Goal: Task Accomplishment & Management: Manage account settings

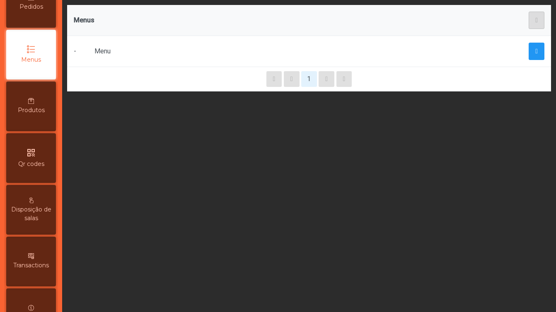
click at [32, 171] on div "qr_code Qr codes" at bounding box center [31, 158] width 50 height 50
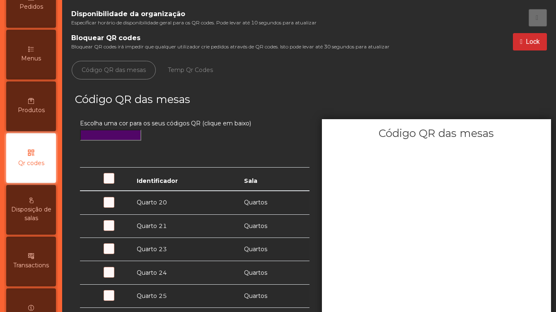
scroll to position [102, 0]
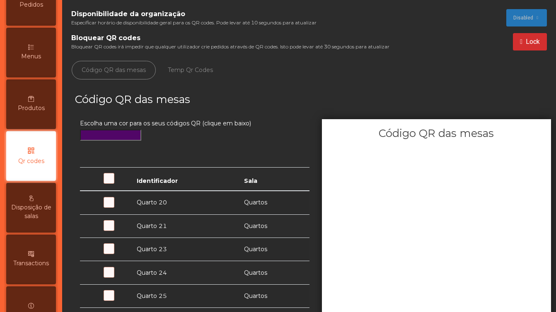
click at [31, 193] on div "Disposição de salas" at bounding box center [31, 208] width 50 height 50
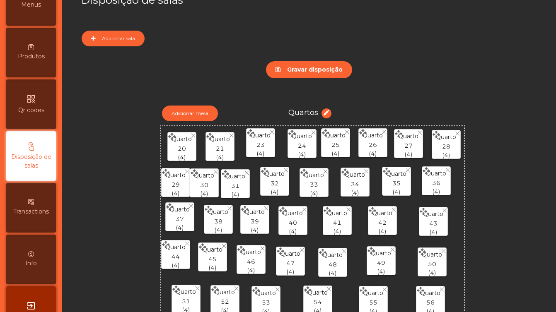
scroll to position [72, 0]
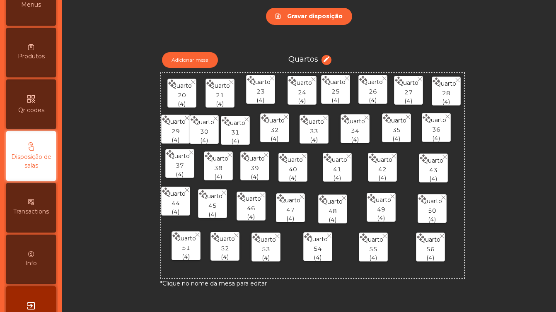
click at [25, 201] on div "Transactions" at bounding box center [31, 208] width 50 height 50
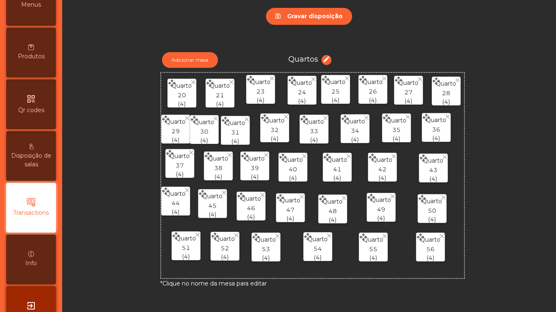
scroll to position [184, 0]
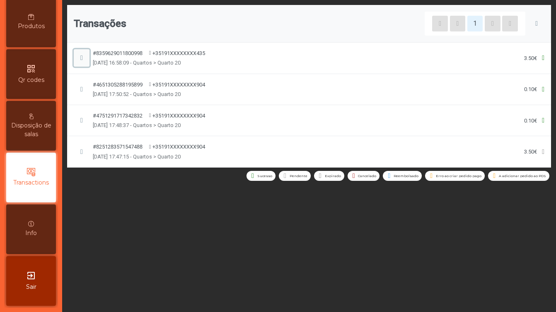
click at [80, 57] on span "button" at bounding box center [81, 58] width 2 height 7
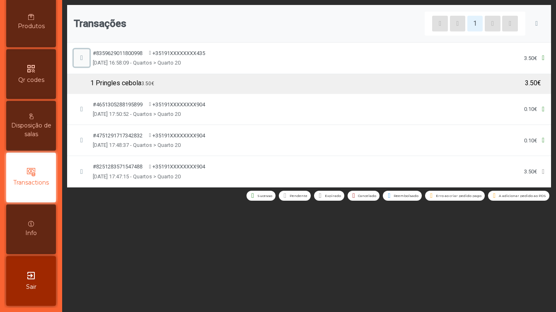
click at [81, 57] on span "button" at bounding box center [81, 58] width 2 height 7
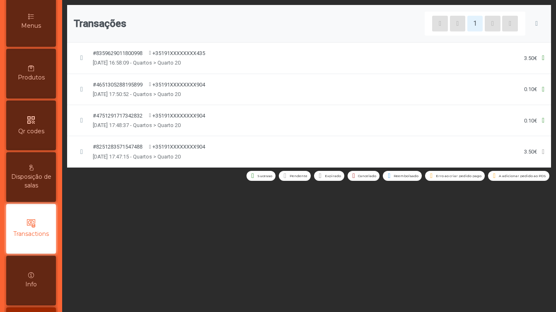
click at [34, 84] on div "Produtos" at bounding box center [31, 74] width 50 height 50
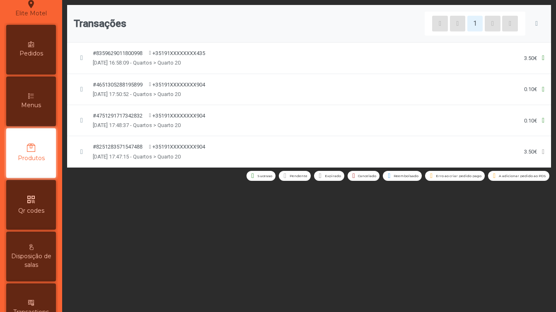
scroll to position [51, 0]
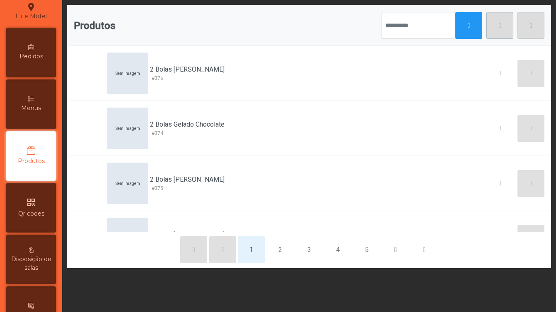
click at [44, 99] on div "Menus" at bounding box center [31, 104] width 50 height 50
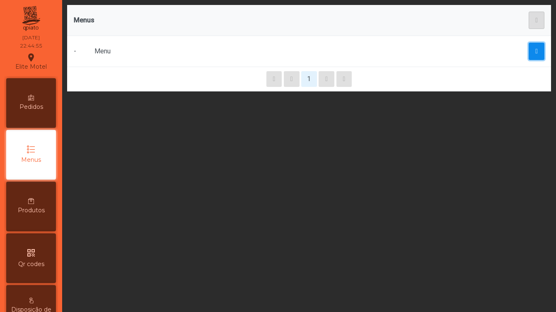
click at [531, 51] on button "button" at bounding box center [536, 51] width 16 height 17
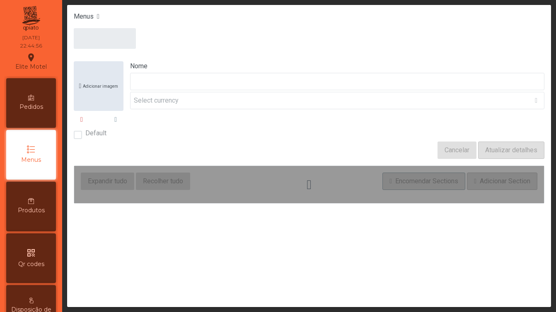
type input "****"
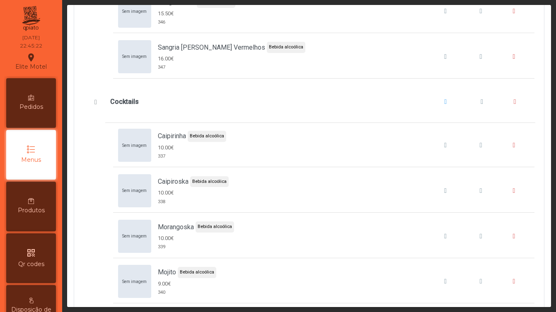
scroll to position [5354, 0]
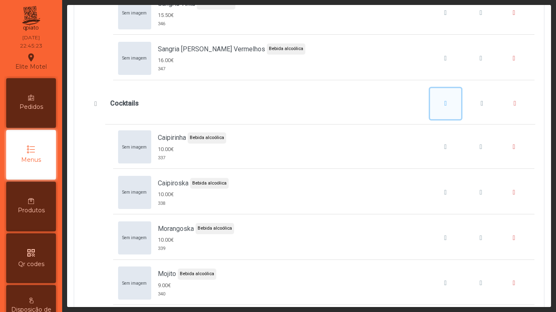
click at [447, 106] on span "Cocktails" at bounding box center [445, 103] width 2 height 7
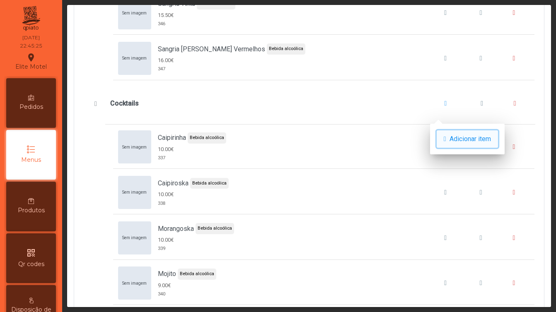
click at [457, 135] on span "Adicionar item" at bounding box center [469, 139] width 41 height 10
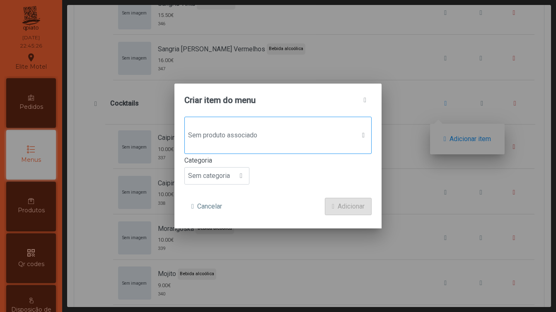
click at [296, 130] on span "Sem produto associado" at bounding box center [270, 135] width 171 height 17
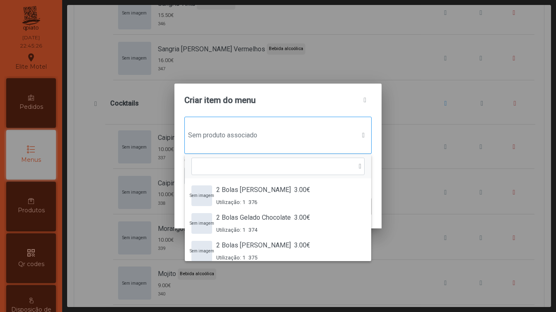
scroll to position [6, 39]
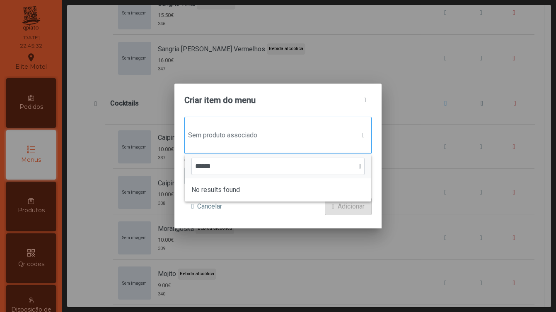
type input "******"
click at [370, 159] on div "******" at bounding box center [278, 166] width 186 height 24
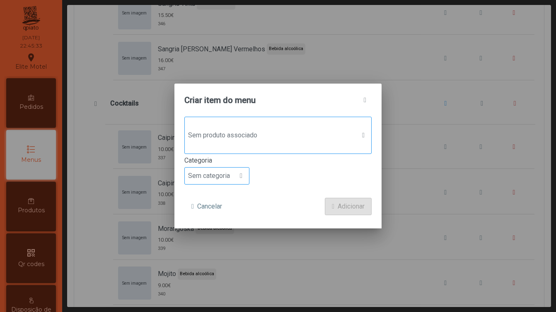
click at [238, 176] on div at bounding box center [241, 176] width 16 height 17
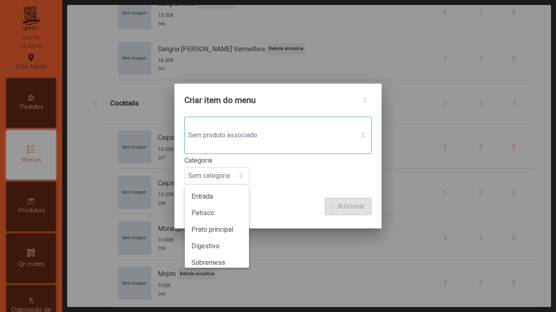
click at [301, 197] on form "Sem produto associado Categoria Sem categoria Entrada Petisco Prato principal D…" at bounding box center [277, 166] width 187 height 99
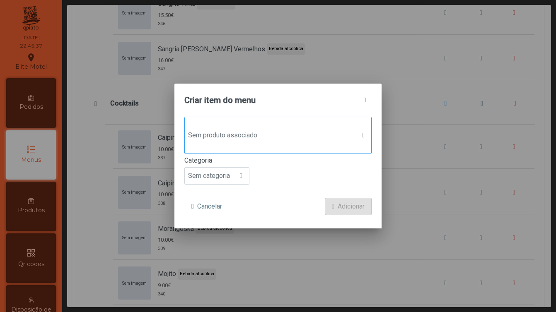
click at [311, 147] on div "Sem produto associado" at bounding box center [277, 135] width 187 height 37
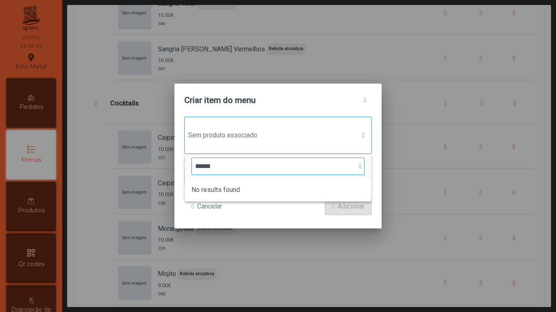
click at [361, 168] on input "******" at bounding box center [277, 166] width 173 height 17
click at [348, 168] on input "******" at bounding box center [277, 166] width 173 height 17
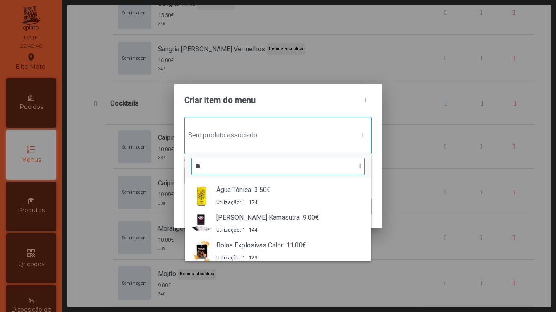
type input "*"
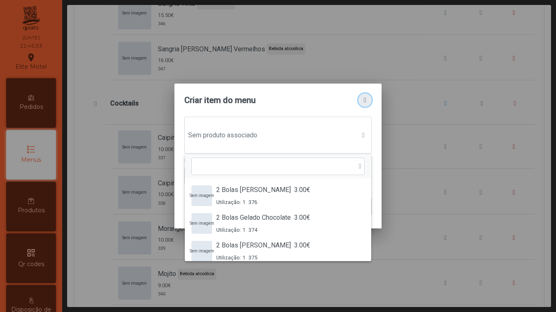
click at [365, 104] on button "button" at bounding box center [364, 100] width 13 height 13
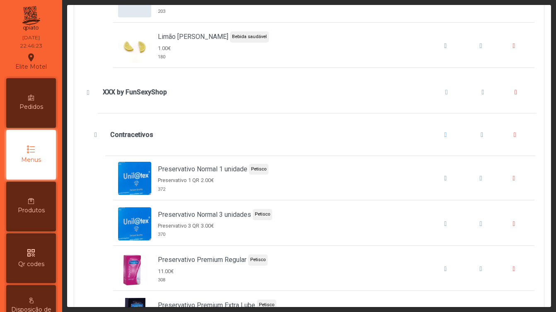
scroll to position [6853, 0]
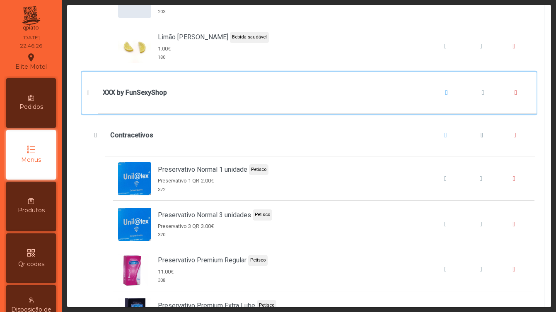
click at [162, 93] on b "XXX by FunSexyShop" at bounding box center [135, 93] width 64 height 10
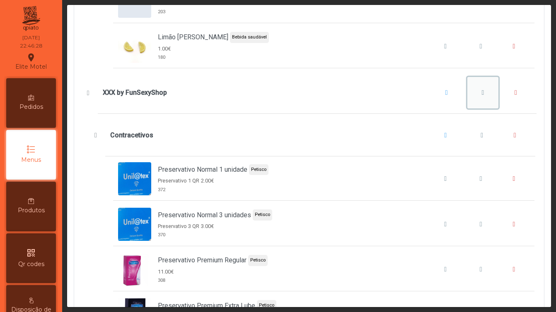
click at [486, 94] on button "XXX by FunSexyShop" at bounding box center [482, 92] width 31 height 31
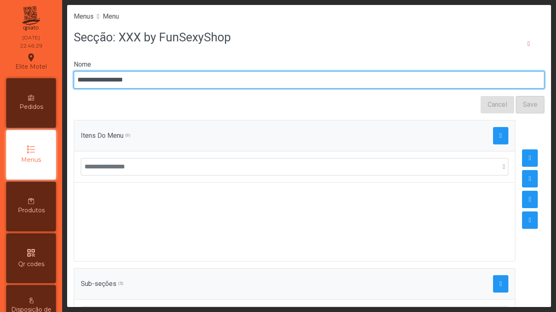
click at [154, 82] on input "**********" at bounding box center [309, 79] width 470 height 17
type input "**********"
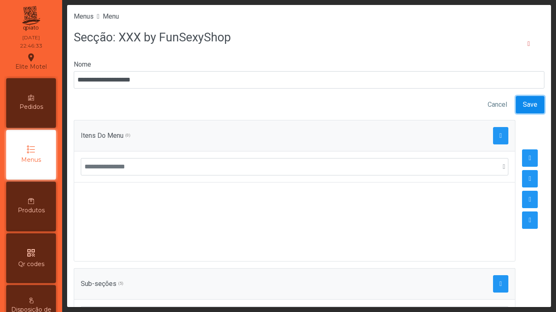
click at [530, 104] on span "Save" at bounding box center [529, 105] width 14 height 10
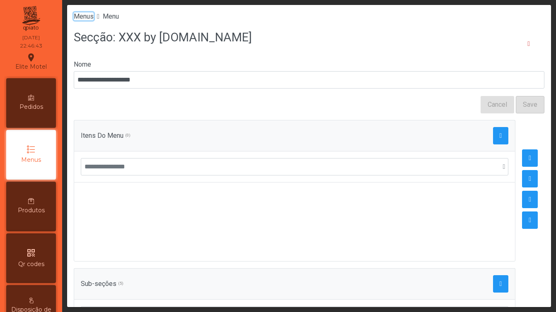
click at [83, 17] on span "Menus" at bounding box center [84, 16] width 20 height 8
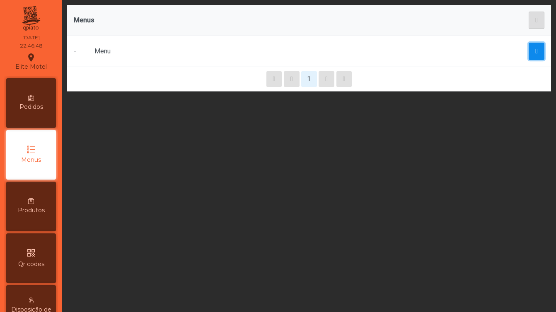
click at [530, 51] on button "button" at bounding box center [536, 51] width 16 height 17
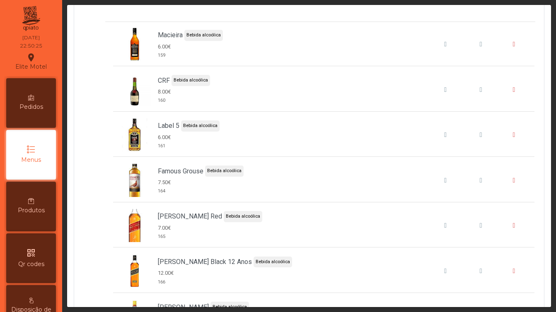
scroll to position [6171, 0]
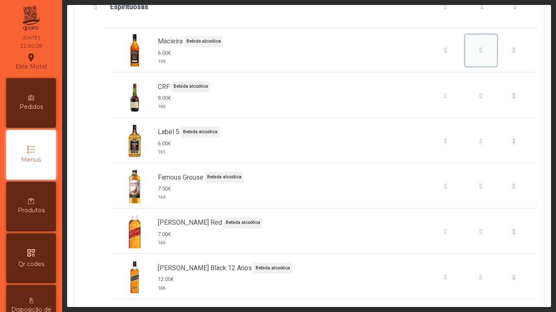
click at [481, 49] on span "Macieira" at bounding box center [480, 50] width 2 height 7
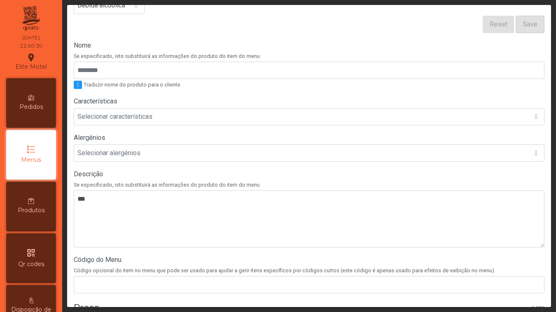
scroll to position [113, 0]
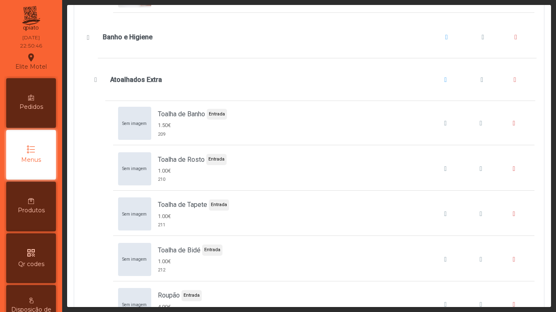
scroll to position [9122, 0]
click at [481, 120] on span "Toalha de Banho" at bounding box center [480, 122] width 2 height 7
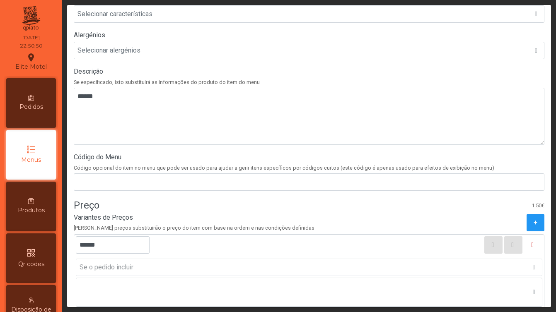
scroll to position [215, 0]
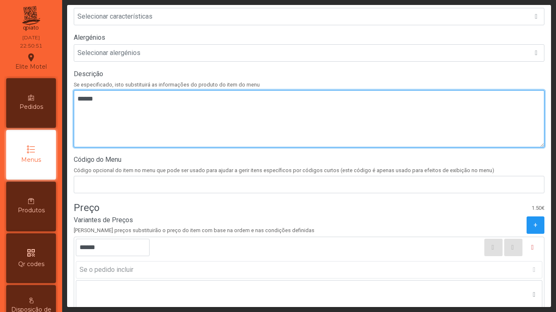
click at [188, 118] on textarea at bounding box center [309, 118] width 470 height 57
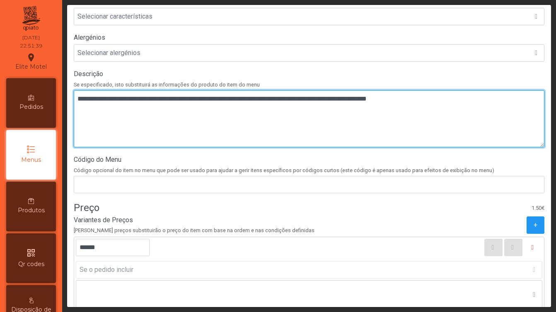
drag, startPoint x: 449, startPoint y: 100, endPoint x: 176, endPoint y: 108, distance: 273.4
click at [176, 108] on textarea at bounding box center [309, 118] width 470 height 57
click at [89, 97] on textarea at bounding box center [309, 118] width 470 height 57
click at [448, 99] on textarea at bounding box center [309, 118] width 470 height 57
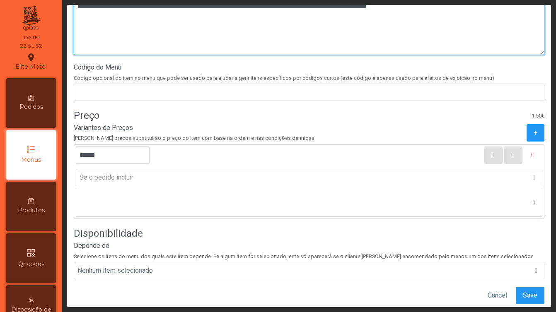
scroll to position [324, 0]
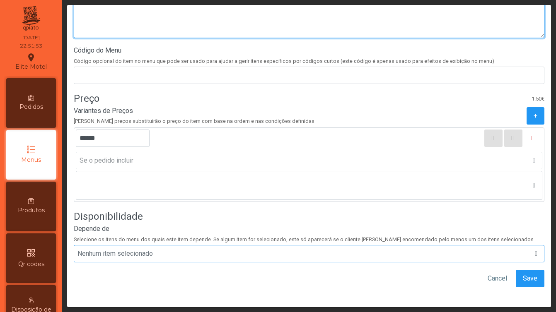
type textarea "**********"
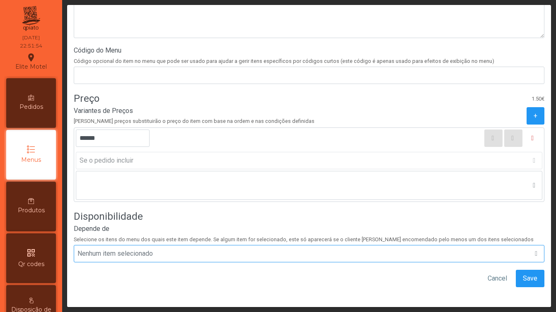
click at [212, 252] on div "Nenhum item selecionado" at bounding box center [300, 254] width 447 height 10
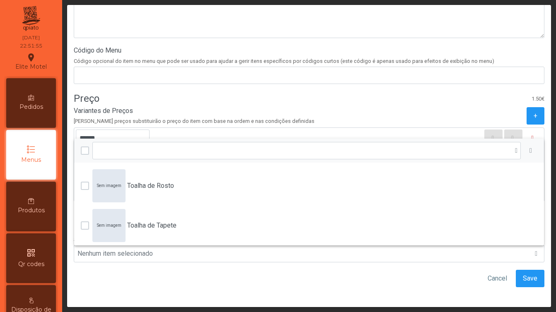
click at [224, 280] on div "Cancel Save" at bounding box center [309, 278] width 470 height 17
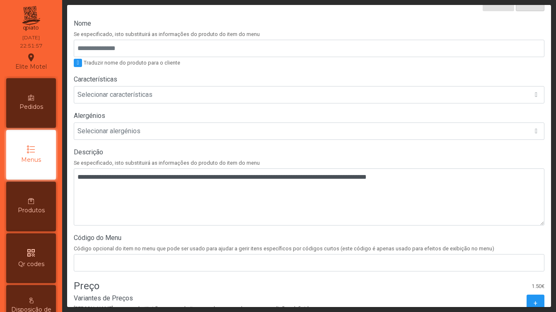
scroll to position [324, 0]
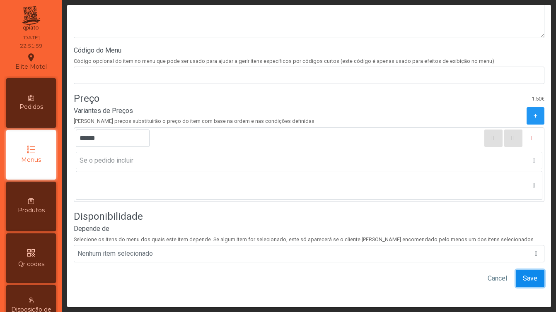
click at [526, 277] on span "Save" at bounding box center [529, 279] width 14 height 10
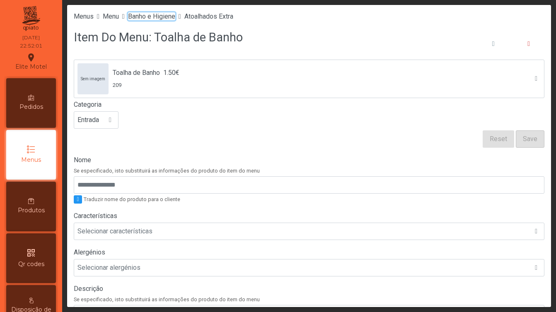
click at [175, 16] on span "Banho e Higiene" at bounding box center [151, 16] width 47 height 8
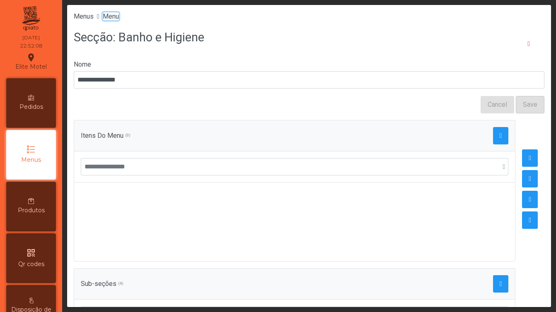
click at [113, 17] on span "Menu" at bounding box center [111, 16] width 16 height 8
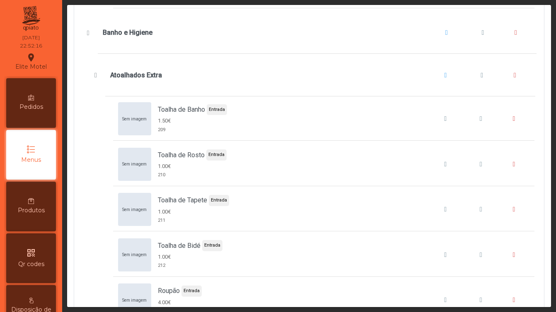
scroll to position [9131, 0]
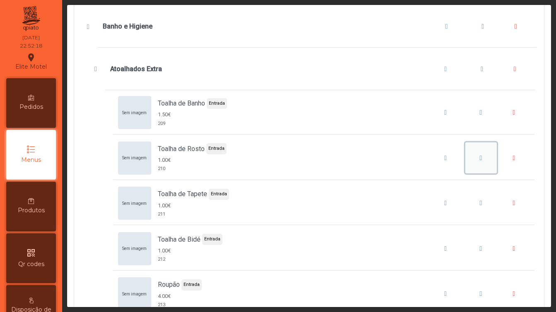
click at [482, 161] on span "Toalha de Rosto" at bounding box center [480, 158] width 2 height 7
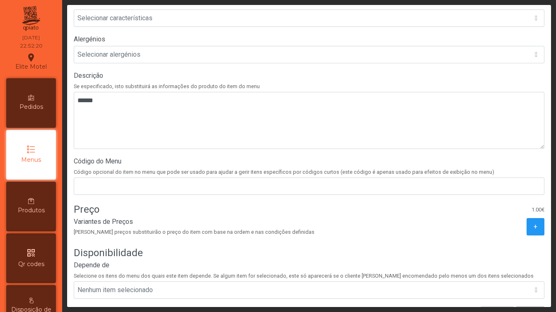
scroll to position [238, 0]
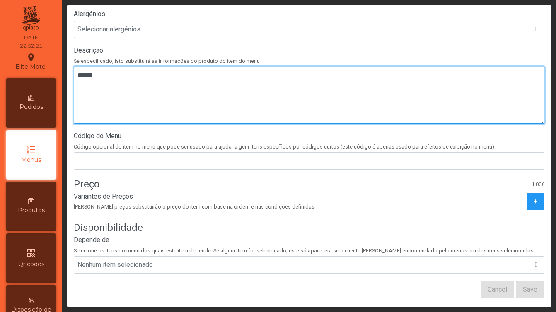
click at [183, 103] on textarea at bounding box center [309, 95] width 470 height 57
paste textarea "**********"
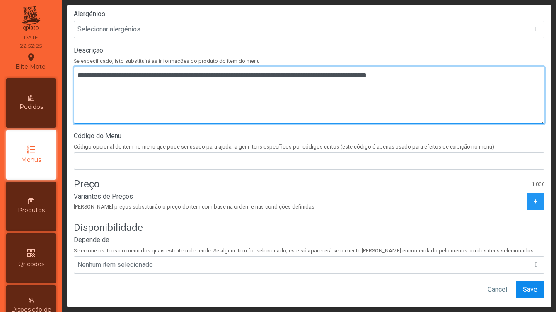
type textarea "**********"
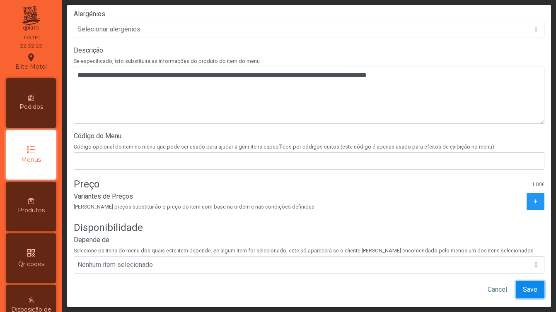
click at [533, 292] on span "Save" at bounding box center [529, 290] width 14 height 10
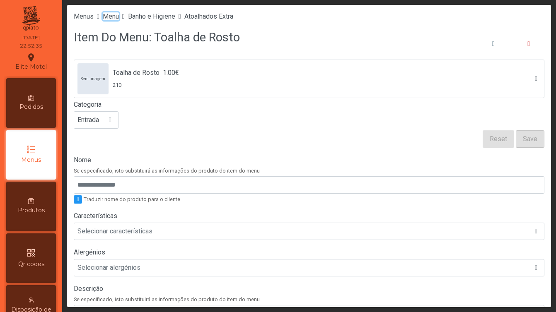
click at [115, 19] on span "Menu" at bounding box center [111, 16] width 16 height 8
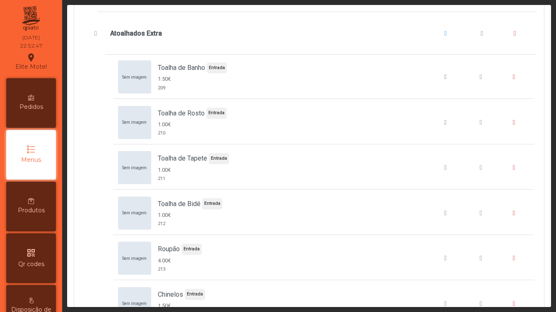
scroll to position [9179, 0]
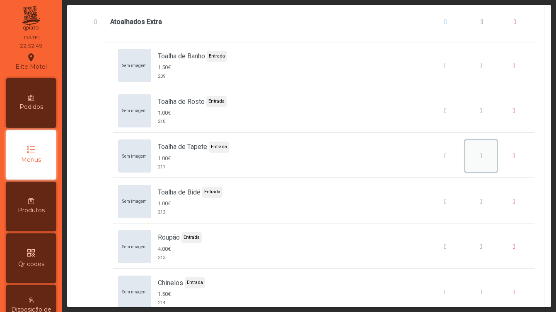
click at [475, 156] on button "Toalha de Tapete" at bounding box center [480, 155] width 31 height 31
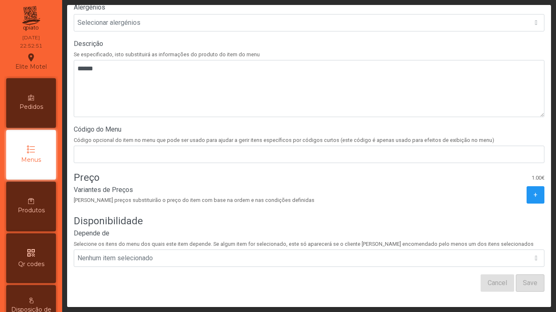
scroll to position [250, 0]
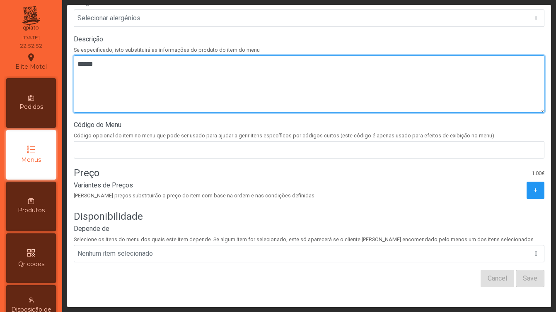
click at [225, 75] on textarea at bounding box center [309, 83] width 470 height 57
paste textarea "**********"
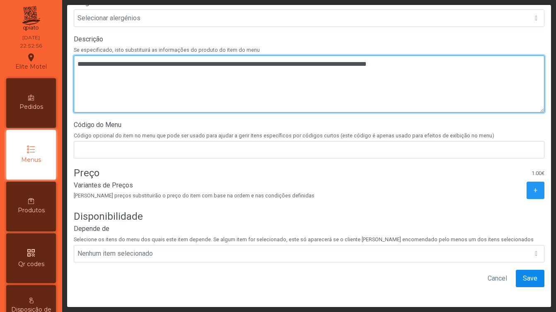
type textarea "**********"
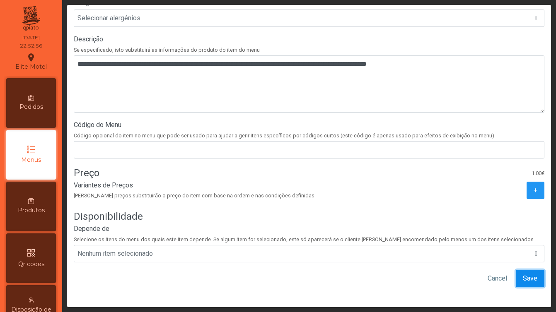
click at [528, 278] on span "Save" at bounding box center [529, 279] width 14 height 10
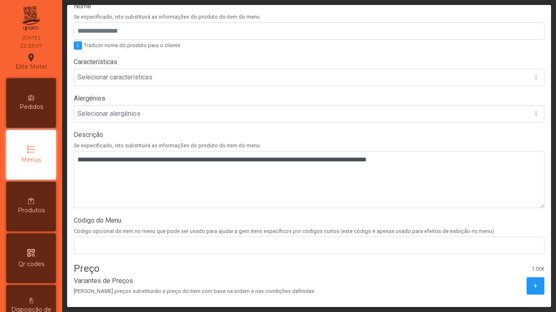
scroll to position [0, 0]
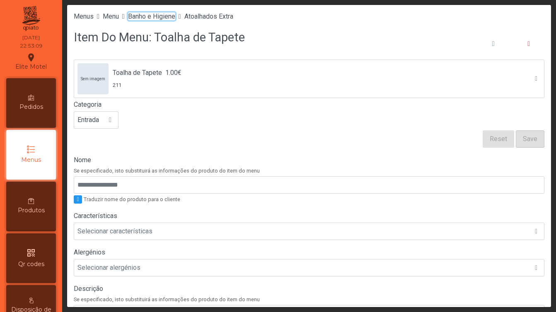
click at [149, 17] on span "Banho e Higiene" at bounding box center [151, 16] width 47 height 8
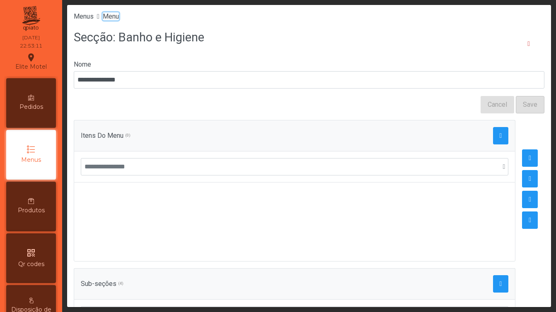
click at [118, 19] on span "Menu" at bounding box center [111, 16] width 16 height 8
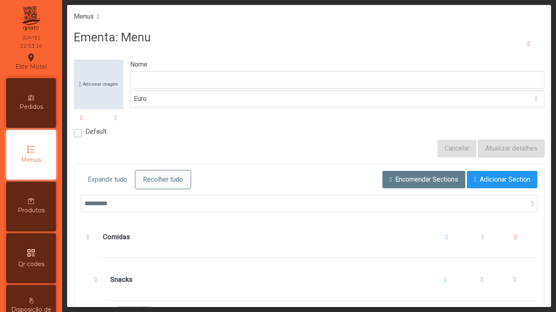
click at [181, 179] on span "Recolher tudo" at bounding box center [163, 180] width 40 height 10
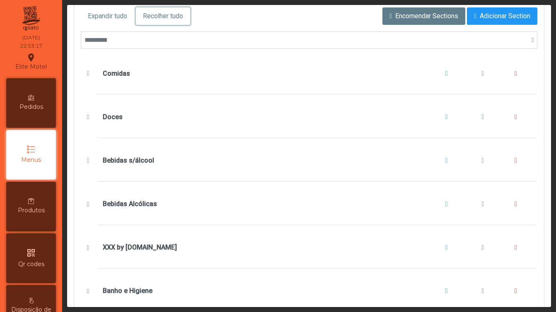
scroll to position [233, 0]
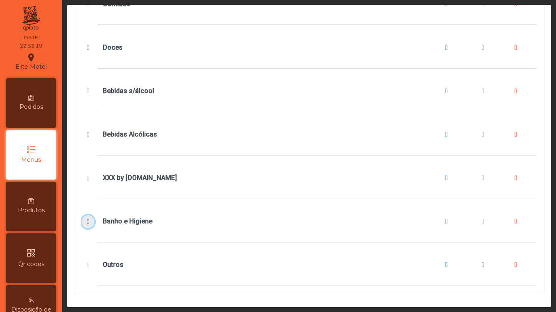
click at [89, 219] on span "Banho e Higiene" at bounding box center [88, 222] width 9 height 7
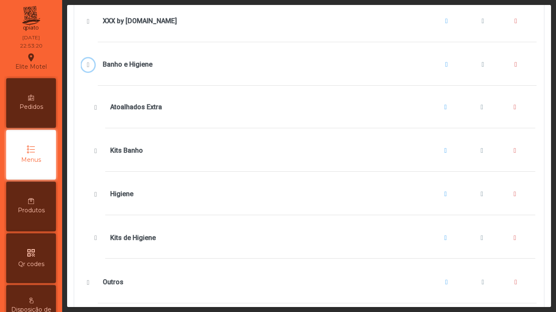
scroll to position [407, 0]
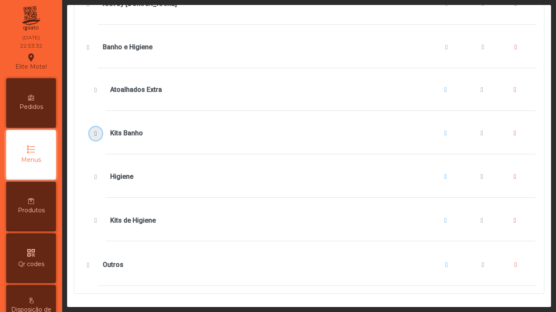
click at [96, 133] on span "Kits Banho" at bounding box center [95, 133] width 9 height 7
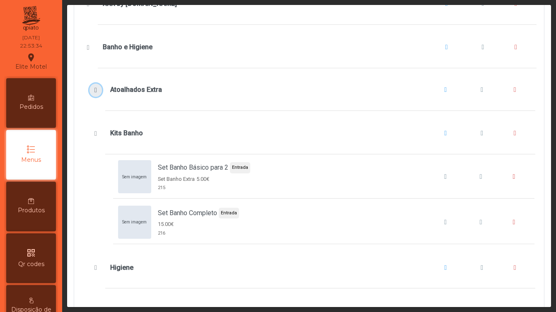
click at [96, 90] on span "Atoalhados Extra" at bounding box center [95, 90] width 9 height 7
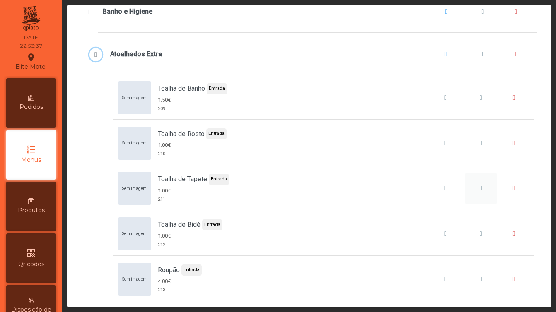
scroll to position [445, 0]
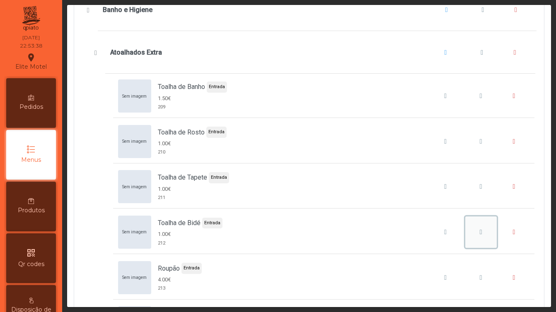
click at [479, 233] on span "Toalha de Bidé" at bounding box center [480, 232] width 2 height 7
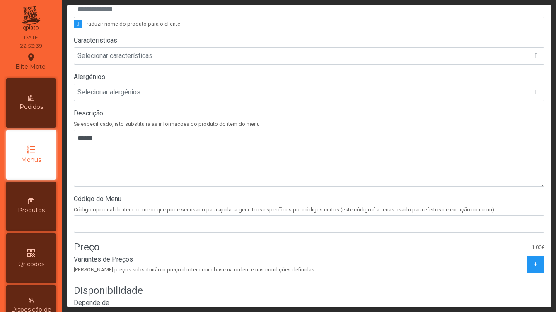
scroll to position [250, 0]
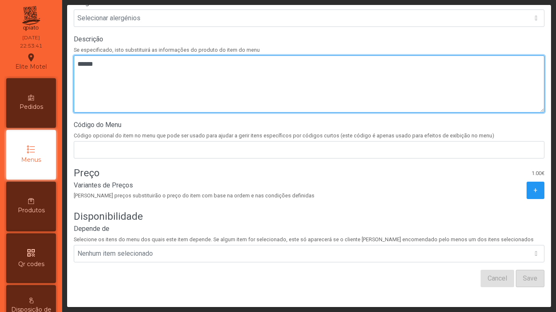
click at [220, 99] on textarea at bounding box center [309, 83] width 470 height 57
paste textarea "**********"
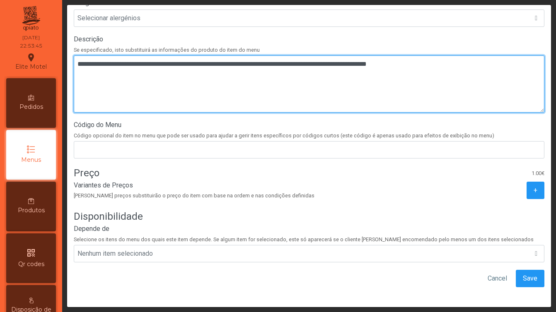
click at [381, 66] on textarea at bounding box center [309, 83] width 470 height 57
type textarea "**********"
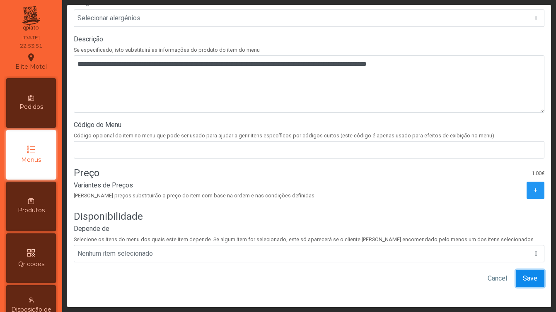
click at [536, 275] on span "Save" at bounding box center [529, 279] width 14 height 10
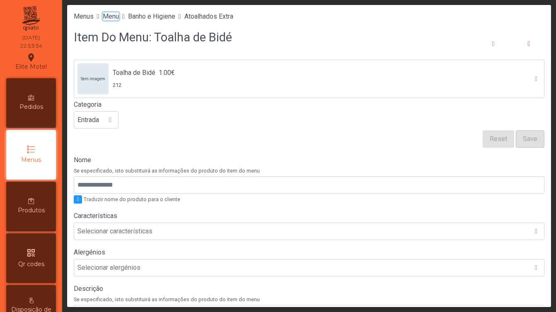
click at [116, 15] on span "Menu" at bounding box center [111, 16] width 16 height 8
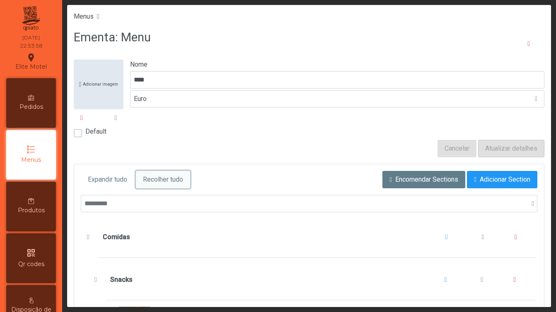
click at [173, 175] on span "Recolher tudo" at bounding box center [163, 180] width 40 height 10
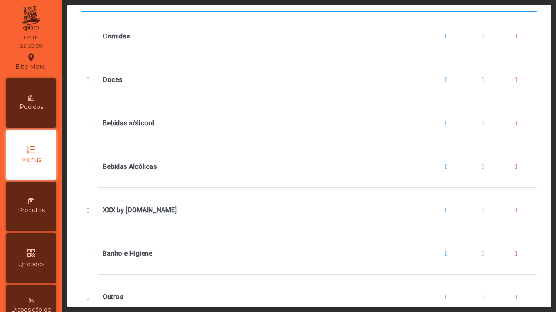
scroll to position [233, 0]
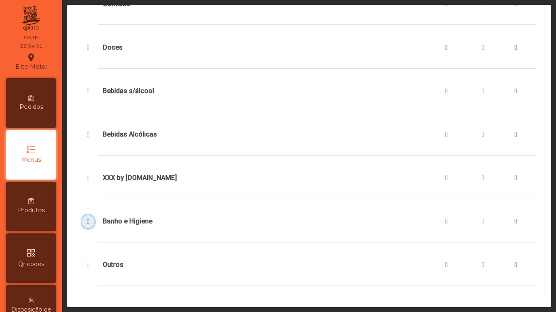
click at [88, 220] on span "Banho e Higiene" at bounding box center [88, 222] width 9 height 7
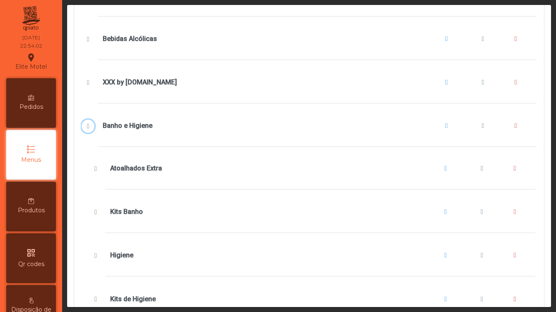
scroll to position [329, 0]
click at [97, 166] on span "Atoalhados Extra" at bounding box center [95, 168] width 9 height 7
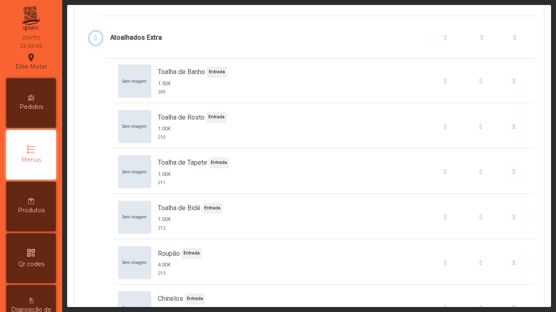
scroll to position [465, 0]
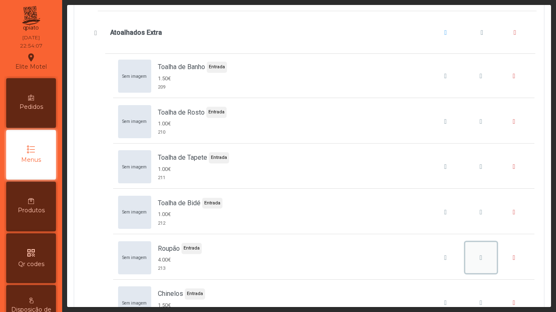
click at [479, 260] on span "Roupão" at bounding box center [480, 258] width 2 height 7
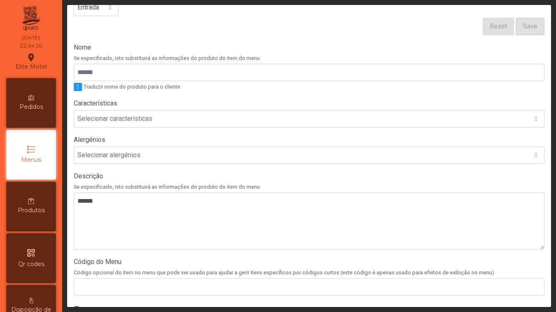
scroll to position [113, 0]
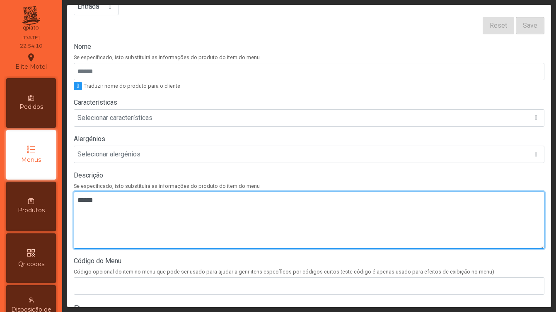
click at [221, 227] on textarea at bounding box center [309, 220] width 470 height 57
paste textarea "**********"
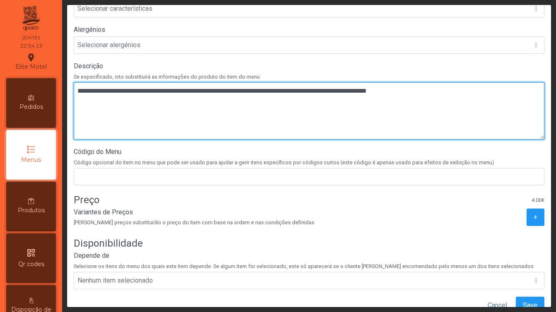
scroll to position [250, 0]
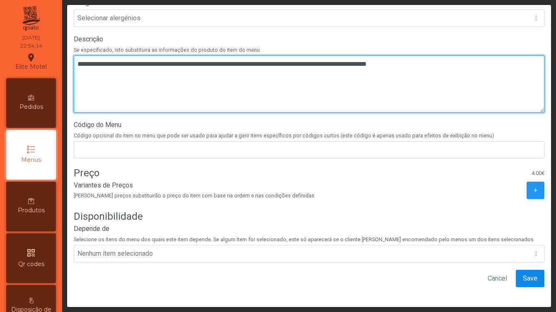
type textarea "**********"
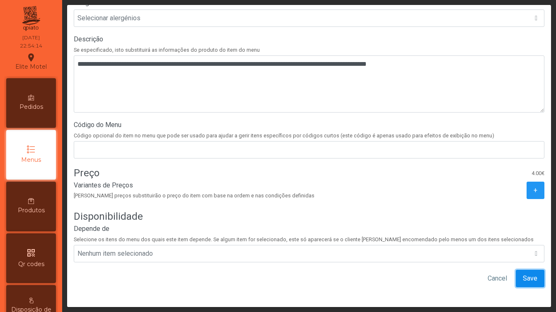
click at [531, 276] on span "Save" at bounding box center [529, 279] width 14 height 10
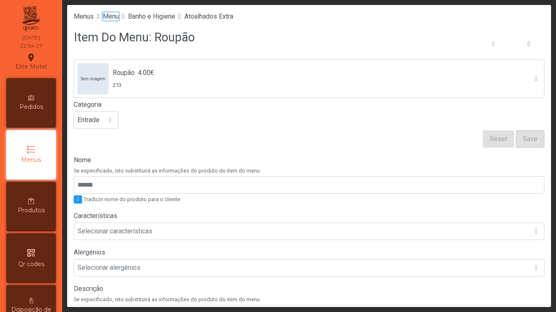
click at [119, 17] on span "Menu" at bounding box center [111, 16] width 16 height 8
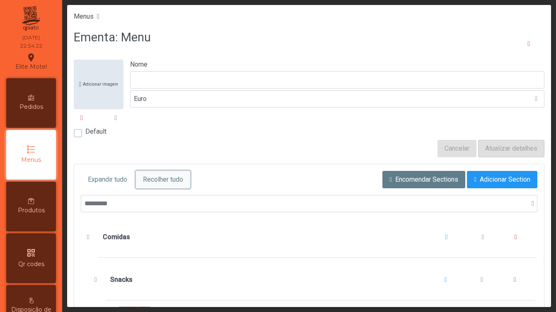
click at [166, 184] on span "Recolher tudo" at bounding box center [163, 180] width 40 height 10
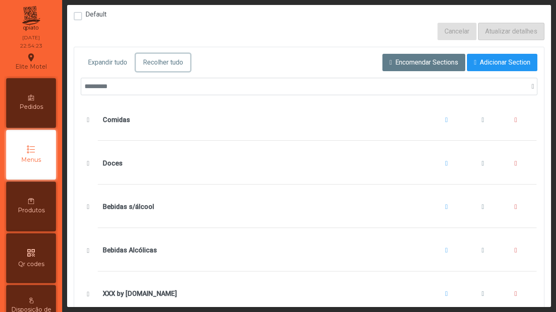
scroll to position [233, 0]
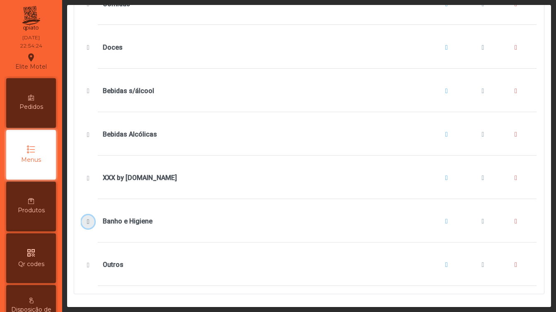
click at [90, 221] on span "Banho e Higiene" at bounding box center [88, 222] width 9 height 7
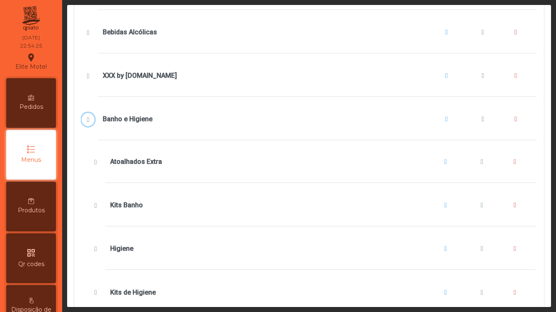
scroll to position [340, 0]
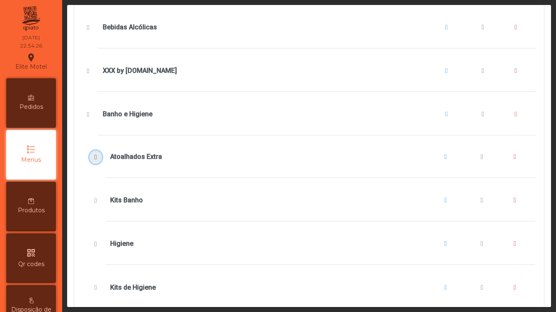
click at [98, 158] on span "Atoalhados Extra" at bounding box center [95, 157] width 9 height 7
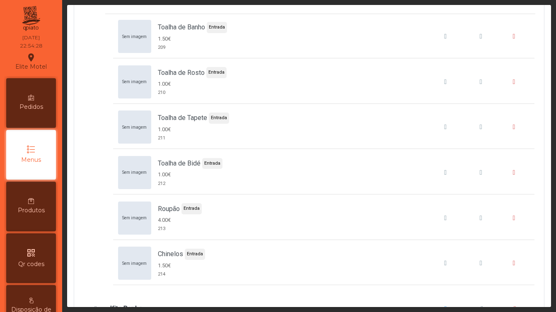
scroll to position [520, 0]
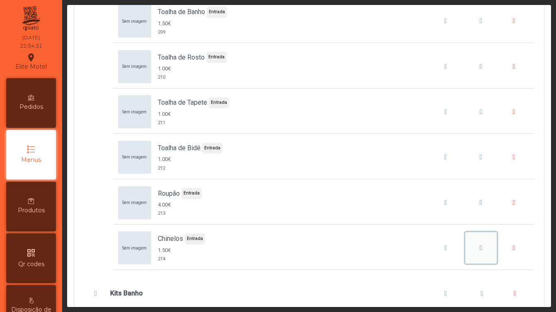
click at [482, 248] on span "Chinelos" at bounding box center [480, 248] width 2 height 7
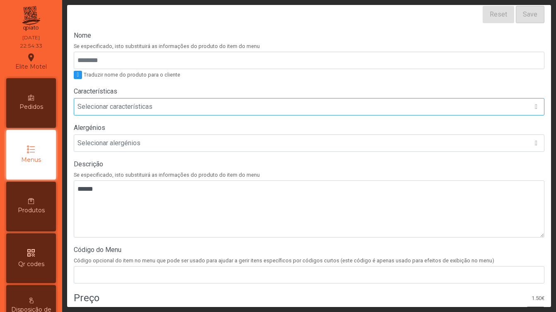
scroll to position [125, 0]
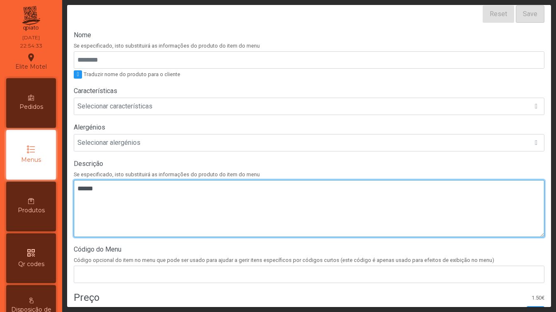
click at [135, 213] on textarea at bounding box center [309, 208] width 470 height 57
paste textarea "**********"
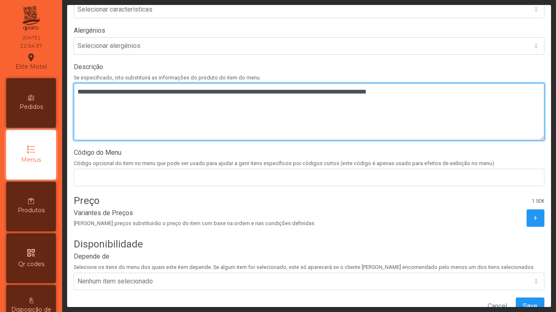
scroll to position [250, 0]
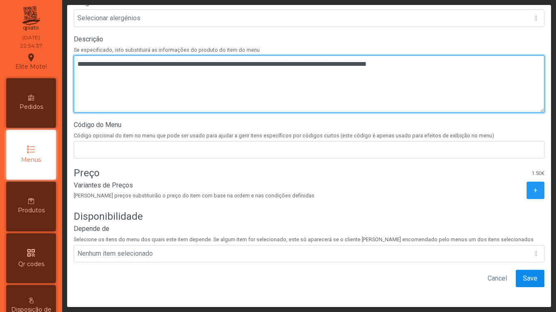
type textarea "**********"
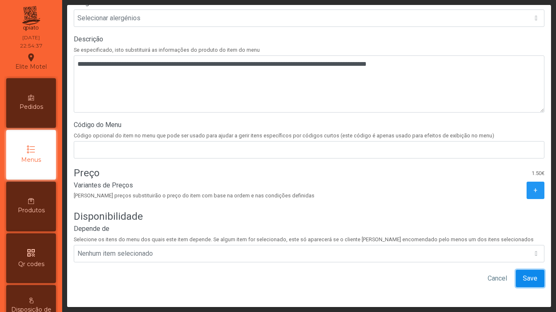
click at [526, 280] on span "Save" at bounding box center [529, 279] width 14 height 10
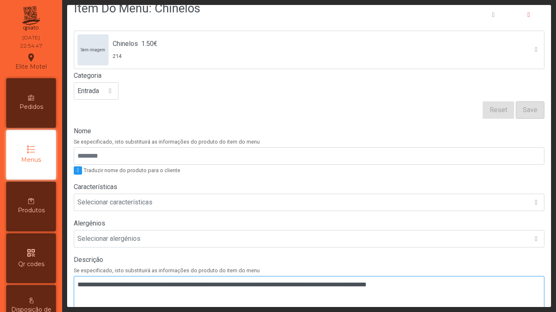
scroll to position [0, 0]
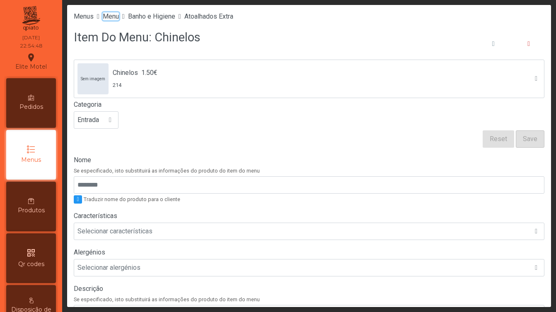
click at [115, 16] on span "Menu" at bounding box center [111, 16] width 16 height 8
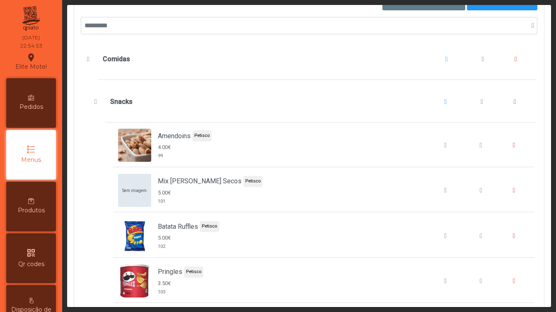
scroll to position [155, 0]
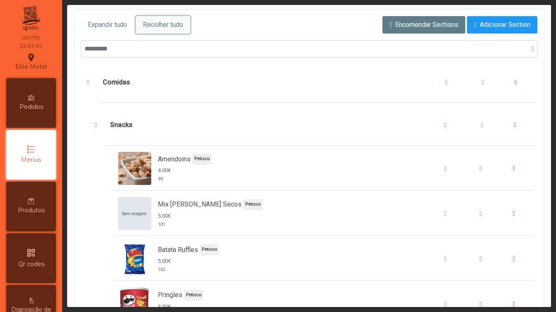
click at [180, 25] on span "Recolher tudo" at bounding box center [163, 25] width 40 height 10
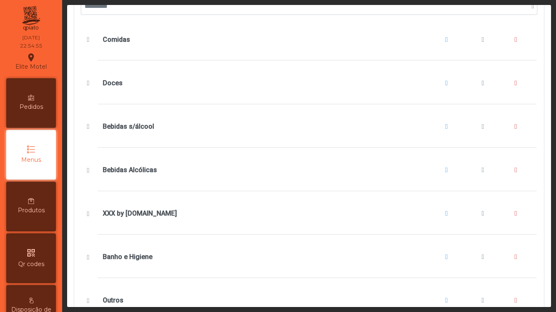
scroll to position [233, 0]
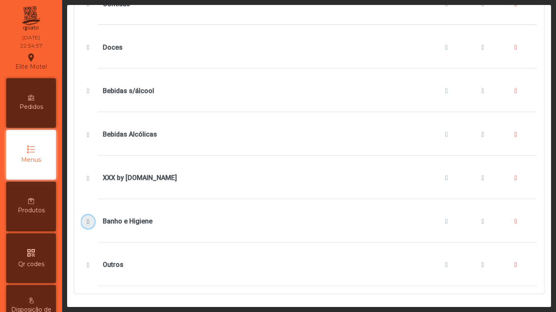
click at [89, 221] on span "Banho e Higiene" at bounding box center [88, 222] width 9 height 7
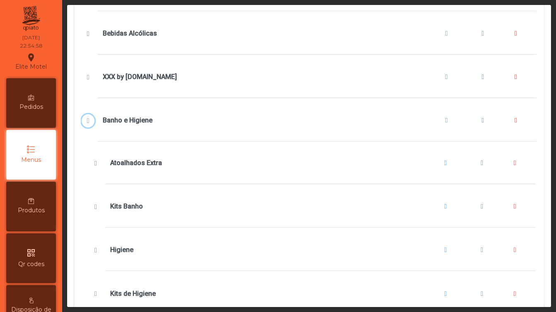
scroll to position [359, 0]
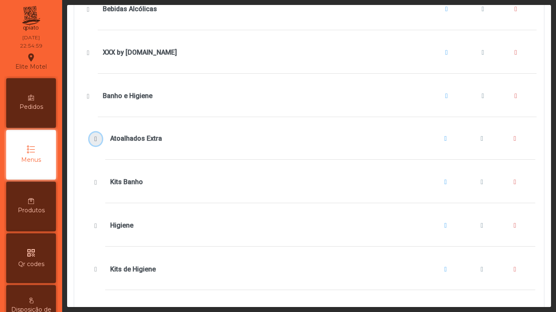
click at [99, 141] on span "Atoalhados Extra" at bounding box center [95, 139] width 9 height 7
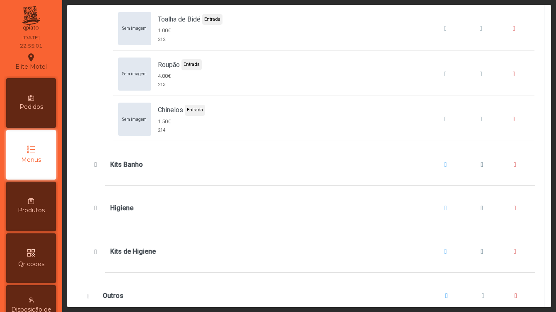
scroll to position [649, 0]
click at [99, 164] on span "Kits Banho" at bounding box center [95, 164] width 9 height 7
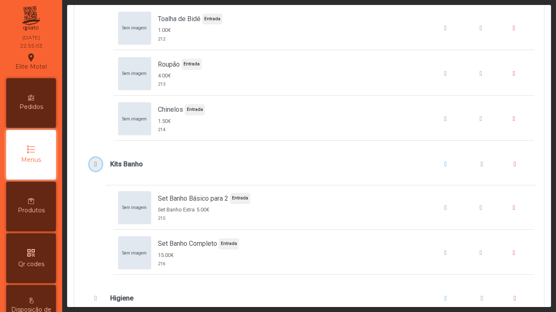
scroll to position [650, 0]
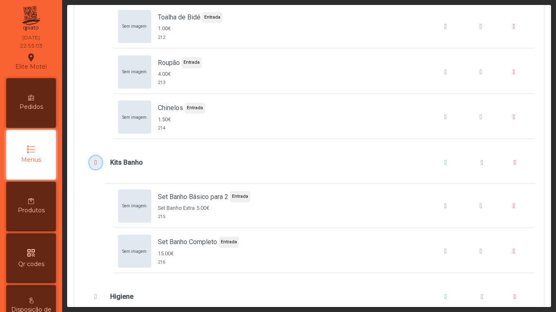
click at [99, 164] on span "Kits Banho" at bounding box center [95, 162] width 9 height 7
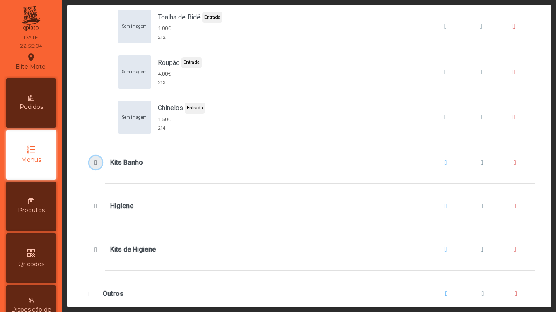
click at [99, 164] on span "Kits Banho" at bounding box center [95, 162] width 9 height 7
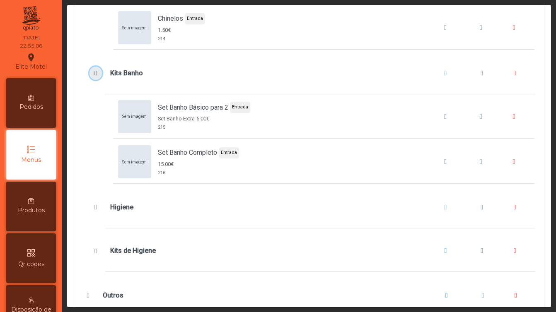
scroll to position [741, 0]
click at [98, 200] on button "Higiene" at bounding box center [95, 206] width 13 height 13
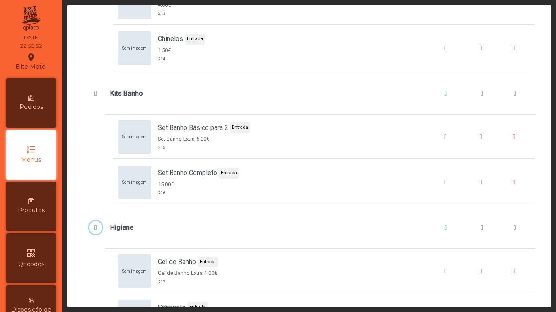
scroll to position [717, 0]
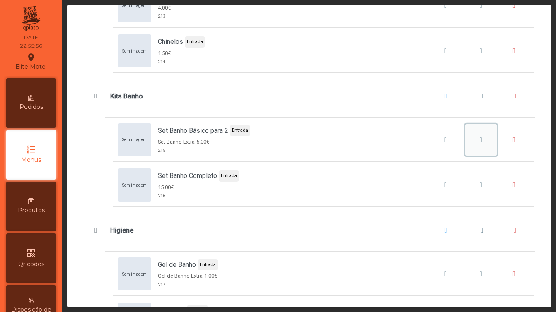
click at [479, 141] on span "Set Banho Básico para 2" at bounding box center [480, 140] width 2 height 7
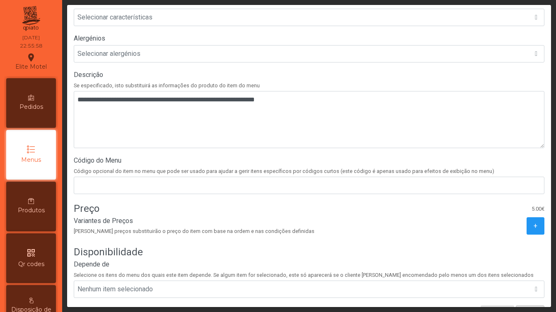
scroll to position [218, 0]
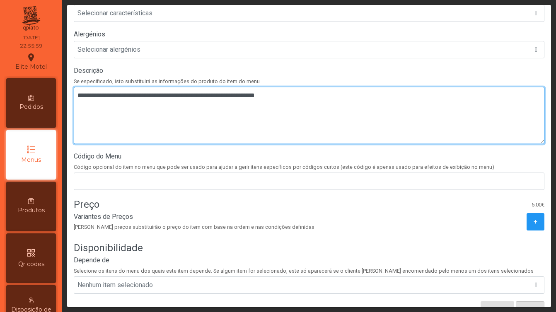
click at [204, 124] on textarea at bounding box center [309, 115] width 470 height 57
drag, startPoint x: 298, startPoint y: 100, endPoint x: 74, endPoint y: 97, distance: 224.0
click at [74, 97] on textarea at bounding box center [309, 115] width 470 height 57
paste textarea "**********"
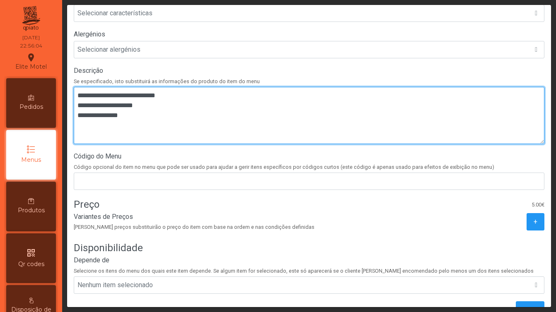
type textarea "**********"
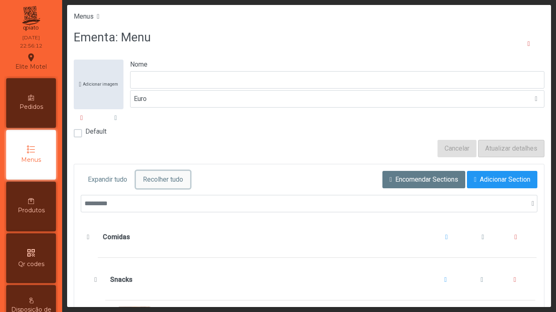
click at [171, 176] on span "Recolher tudo" at bounding box center [163, 180] width 40 height 10
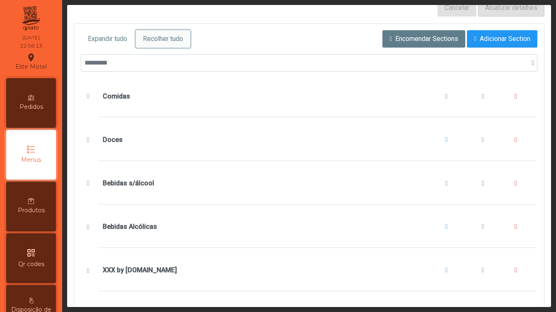
scroll to position [233, 0]
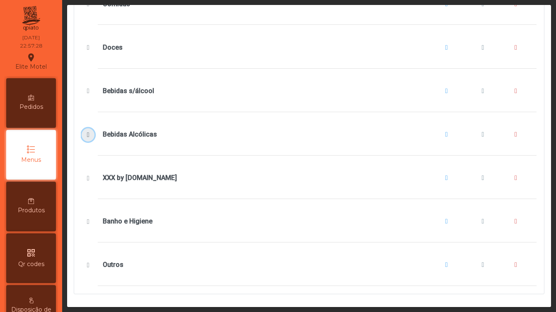
click at [88, 134] on span "Bebidas Alcólicas" at bounding box center [88, 135] width 9 height 7
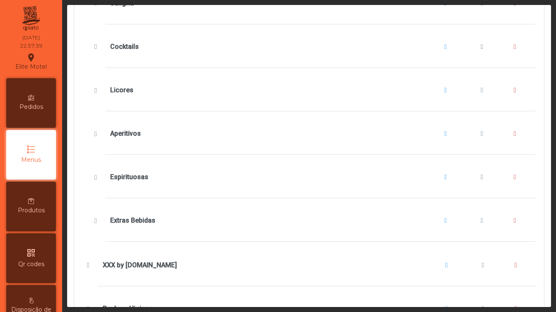
scroll to position [652, 0]
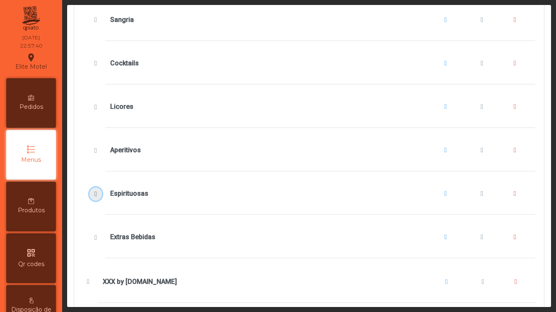
click at [93, 195] on span "Espirituosas" at bounding box center [95, 194] width 9 height 7
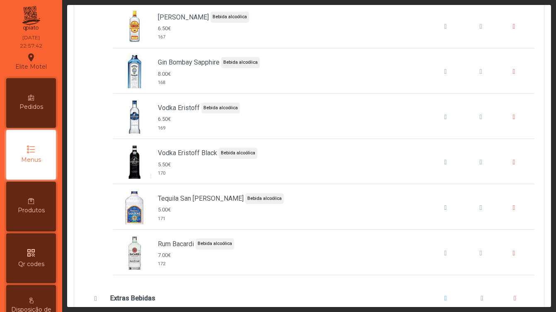
scroll to position [1135, 0]
click at [481, 119] on span "Vodka Eristoff" at bounding box center [480, 116] width 2 height 7
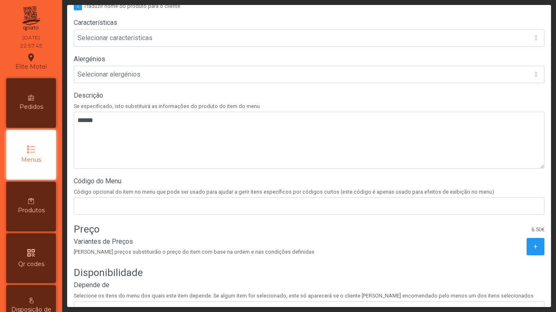
scroll to position [250, 0]
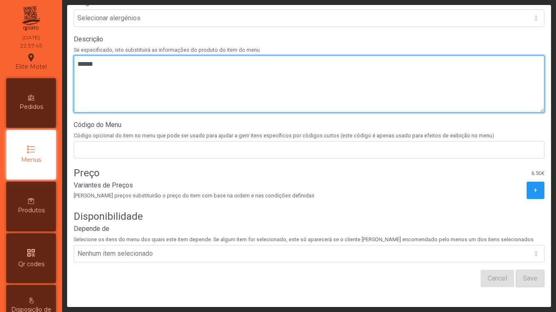
click at [150, 93] on textarea at bounding box center [309, 83] width 470 height 57
type textarea "***"
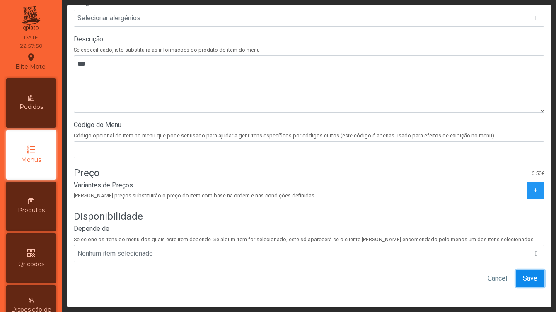
click at [528, 278] on span "Save" at bounding box center [529, 279] width 14 height 10
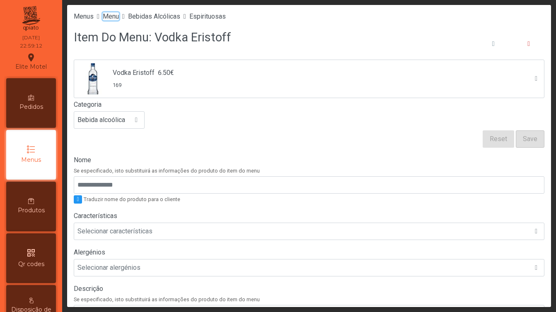
click at [119, 16] on span "Menu" at bounding box center [111, 16] width 16 height 8
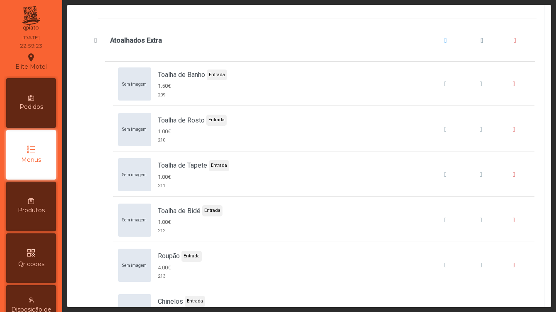
scroll to position [9159, 0]
click at [479, 130] on span "Toalha de Rosto" at bounding box center [480, 130] width 2 height 7
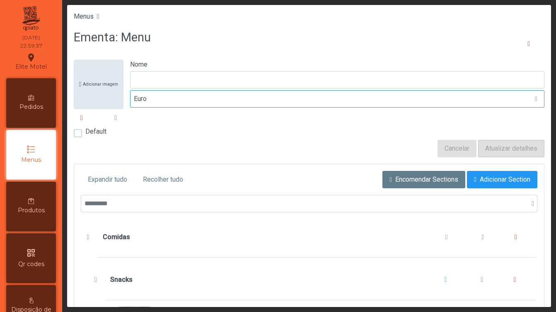
scroll to position [0, 0]
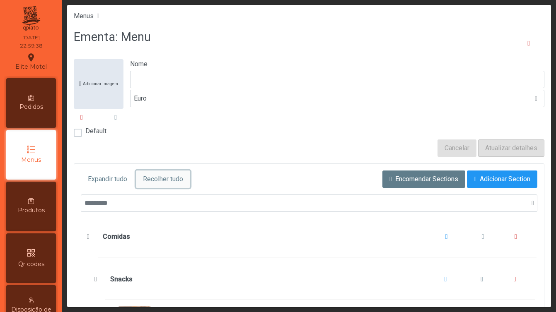
click at [154, 181] on span "Recolher tudo" at bounding box center [163, 179] width 40 height 10
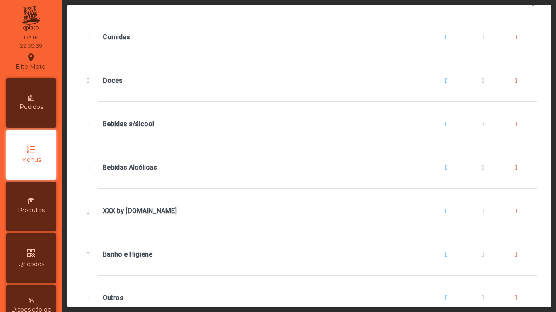
scroll to position [233, 0]
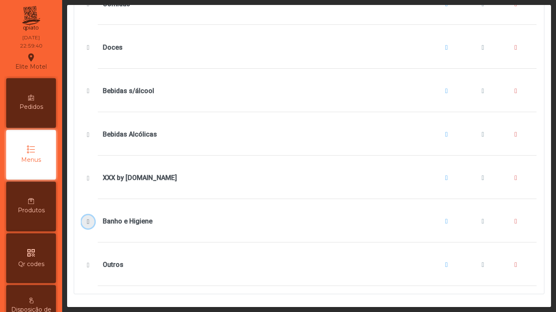
click at [84, 221] on span "Banho e Higiene" at bounding box center [88, 222] width 9 height 7
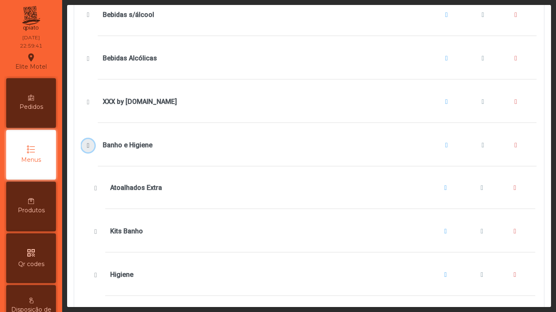
scroll to position [310, 0]
click at [96, 189] on span "Atoalhados Extra" at bounding box center [95, 187] width 9 height 7
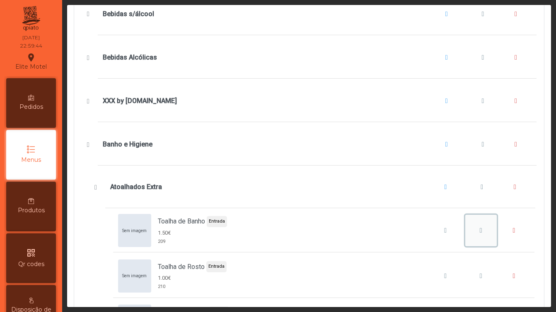
click at [481, 229] on span "Toalha de Banho" at bounding box center [480, 230] width 2 height 7
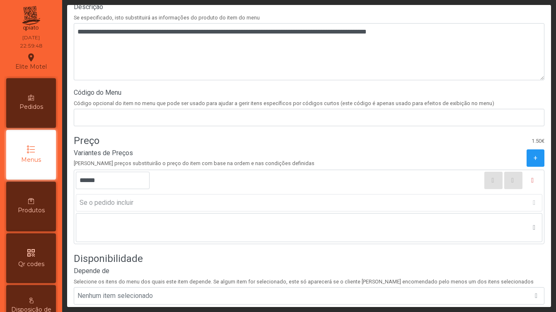
scroll to position [324, 0]
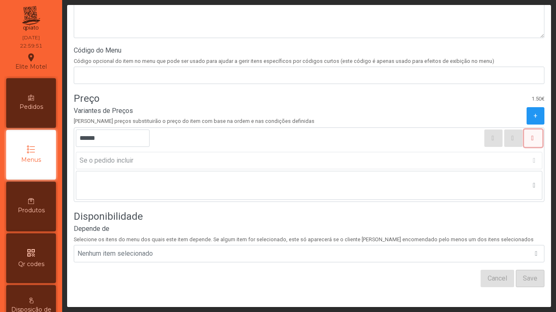
click at [531, 139] on icon "button" at bounding box center [532, 138] width 2 height 7
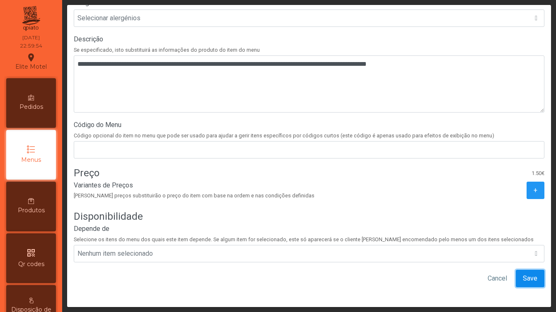
click at [525, 272] on button "Save" at bounding box center [529, 278] width 29 height 17
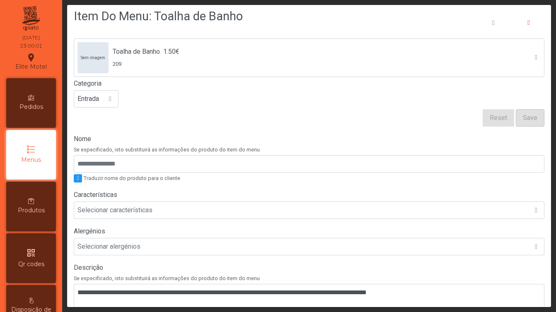
scroll to position [0, 0]
